Goal: Find specific page/section

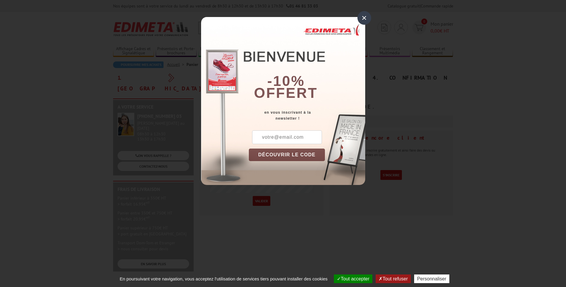
click at [364, 18] on div "×" at bounding box center [365, 18] width 14 height 14
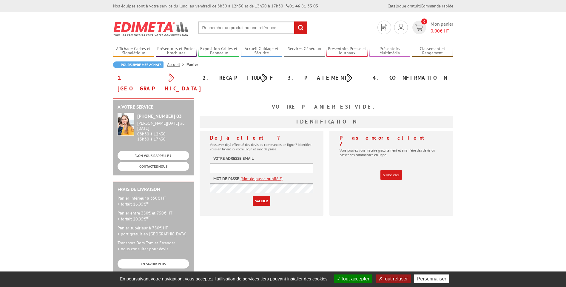
click at [242, 29] on input "text" at bounding box center [252, 27] width 109 height 13
click at [228, 28] on input "text" at bounding box center [252, 27] width 109 height 13
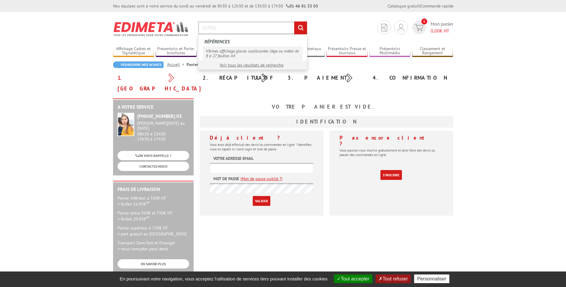
type input "217021"
click at [215, 51] on link "Vitrines affichage glaces coulissantes liège ou métal de 8 à 27 feuilles A4" at bounding box center [253, 54] width 100 height 14
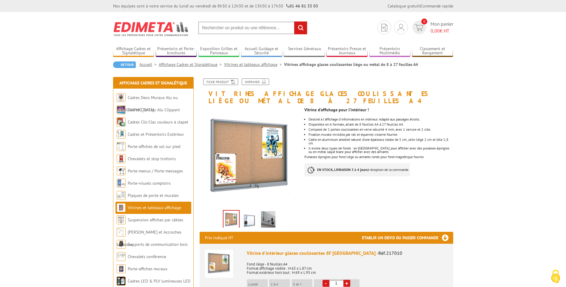
click at [231, 25] on input "text" at bounding box center [252, 27] width 109 height 13
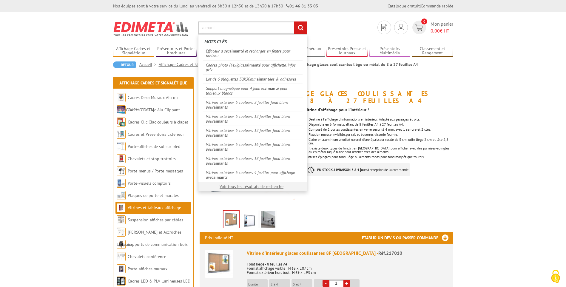
type input "aimant"
click at [294, 21] on input "rechercher" at bounding box center [300, 27] width 13 height 13
